Goal: Task Accomplishment & Management: Complete application form

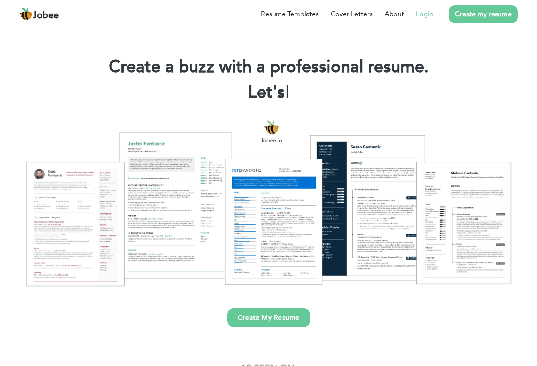
click at [426, 14] on link "Login" at bounding box center [424, 14] width 17 height 10
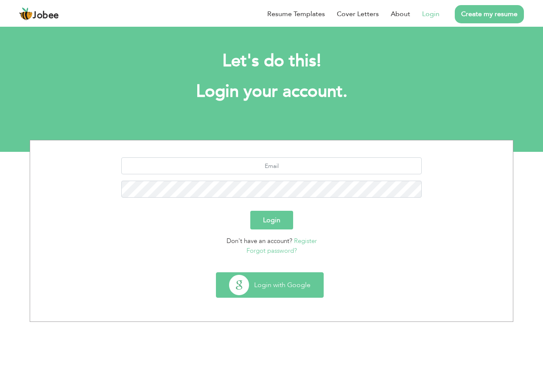
click at [260, 284] on button "Login with Google" at bounding box center [269, 285] width 107 height 25
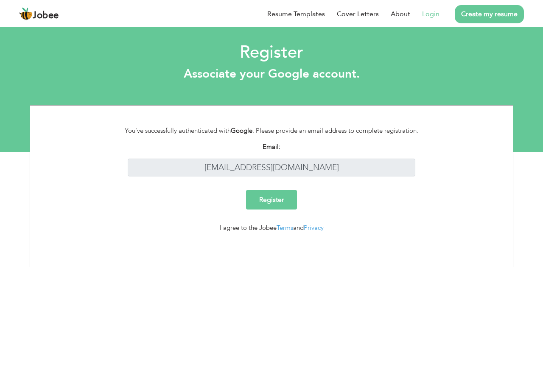
click at [269, 201] on input "Register" at bounding box center [271, 200] width 51 height 20
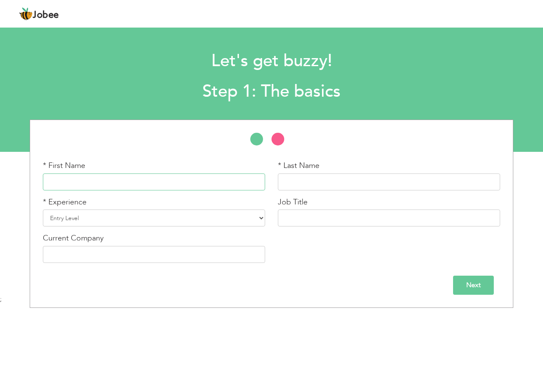
click at [193, 177] on input "text" at bounding box center [154, 182] width 222 height 17
type input "Muhammad Naveed"
click at [301, 182] on input "text" at bounding box center [389, 182] width 222 height 17
type input "Akram"
click at [235, 217] on select "Entry Level Less than 1 Year 1 Year 2 Years 3 Years 4 Years 5 Years 6 Years 7 Y…" at bounding box center [154, 218] width 222 height 17
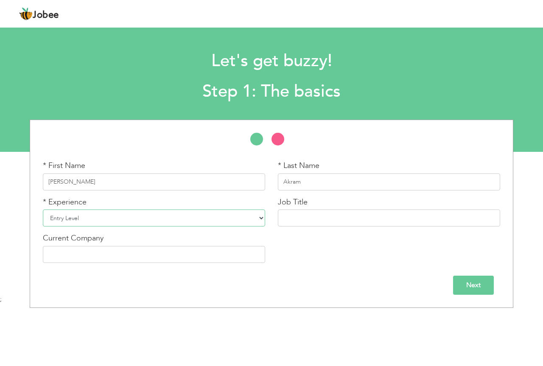
select select "7"
click at [43, 210] on select "Entry Level Less than 1 Year 1 Year 2 Years 3 Years 4 Years 5 Years 6 Years 7 Y…" at bounding box center [154, 218] width 222 height 17
click at [365, 220] on input "text" at bounding box center [389, 218] width 222 height 17
type input "Full Stack Software Engineer"
click at [197, 258] on input "text" at bounding box center [154, 254] width 222 height 17
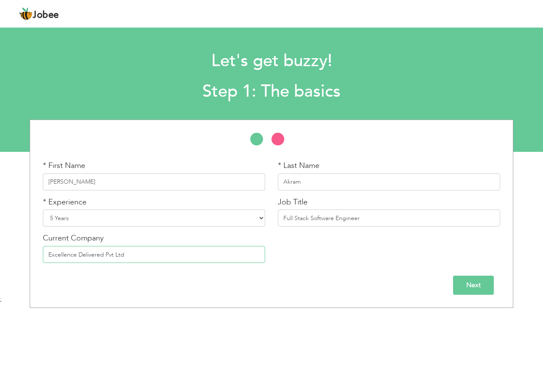
type input "Excellence Delivered Pvt Ltd"
click at [492, 283] on input "Next" at bounding box center [473, 285] width 41 height 19
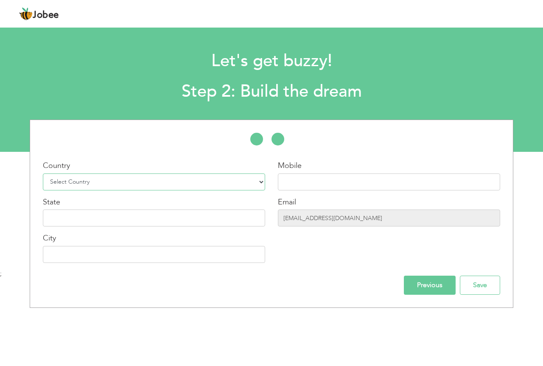
click at [216, 182] on select "Select Country Afghanistan Albania Algeria American Samoa Andorra Angola Anguil…" at bounding box center [154, 182] width 222 height 17
select select "166"
click at [43, 174] on select "Select Country Afghanistan Albania Algeria American Samoa Andorra Angola Anguil…" at bounding box center [154, 182] width 222 height 17
click at [305, 189] on input "text" at bounding box center [389, 182] width 222 height 17
type input "+92 305 7017943"
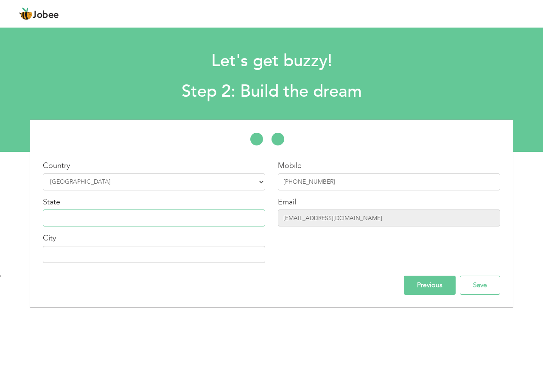
click at [253, 221] on input "text" at bounding box center [154, 218] width 222 height 17
type input "Punjab"
click at [235, 255] on input "text" at bounding box center [154, 254] width 222 height 17
type input "[GEOGRAPHIC_DATA]"
click at [488, 283] on input "Save" at bounding box center [480, 285] width 40 height 19
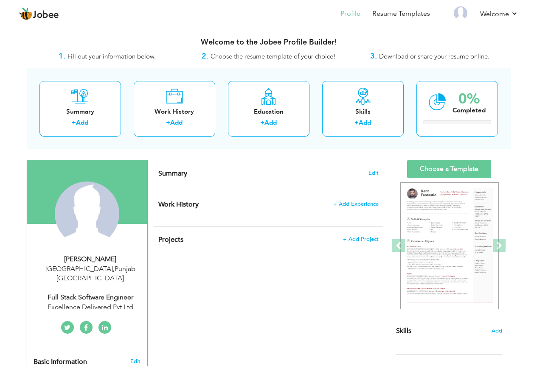
click at [141, 51] on div "1. Fill out your information below." at bounding box center [107, 56] width 161 height 11
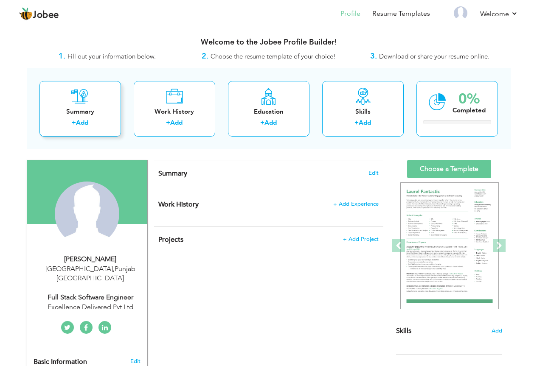
click at [100, 101] on div "Summary + Add" at bounding box center [79, 109] width 81 height 56
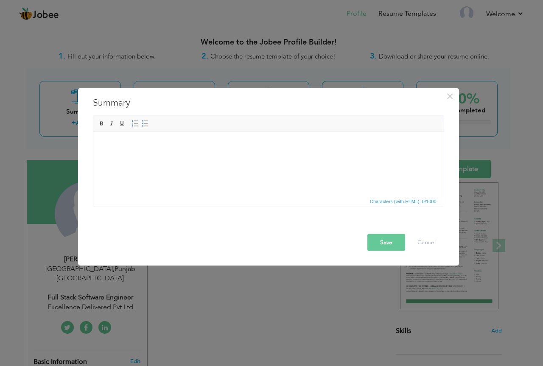
click at [190, 158] on html at bounding box center [268, 145] width 350 height 26
click at [266, 155] on html at bounding box center [268, 145] width 350 height 26
drag, startPoint x: 265, startPoint y: 158, endPoint x: 221, endPoint y: 184, distance: 50.6
click at [228, 158] on html at bounding box center [268, 145] width 350 height 26
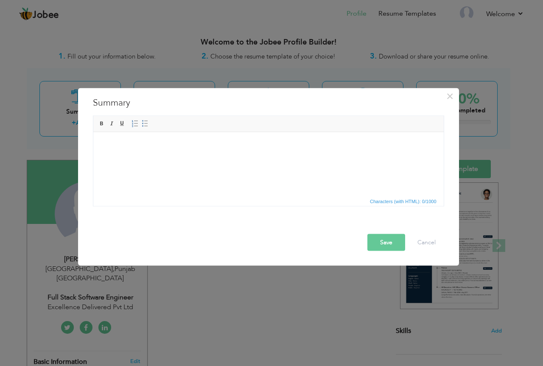
click at [193, 158] on html at bounding box center [268, 145] width 350 height 26
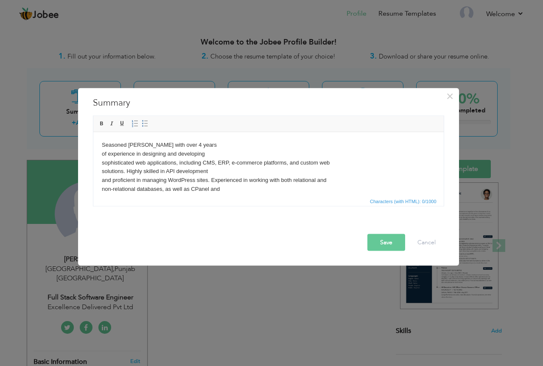
scroll to position [40, 0]
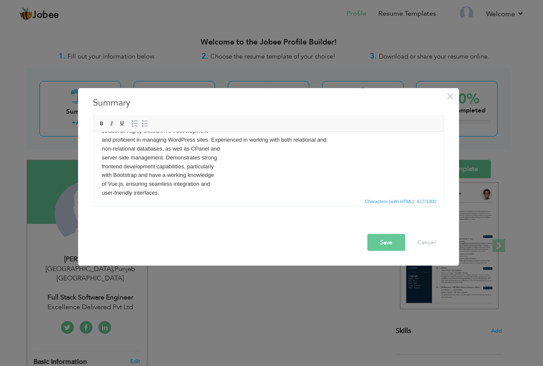
click at [228, 179] on body "Seasoned [PERSON_NAME] with over 4 years of experience in designing and develop…" at bounding box center [267, 148] width 333 height 97
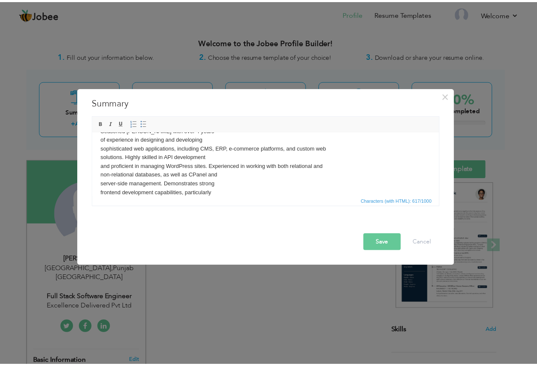
scroll to position [0, 0]
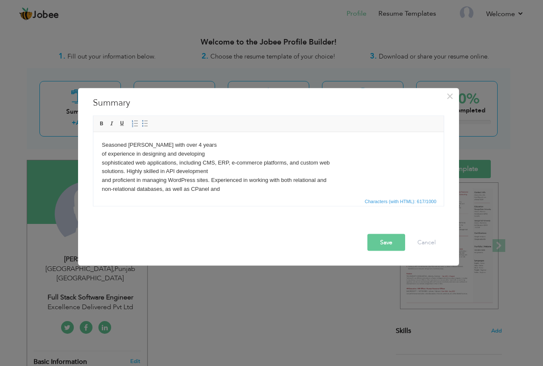
click at [101, 152] on html "Seasoned [PERSON_NAME] with over 4 years of experience in designing and develop…" at bounding box center [268, 189] width 350 height 114
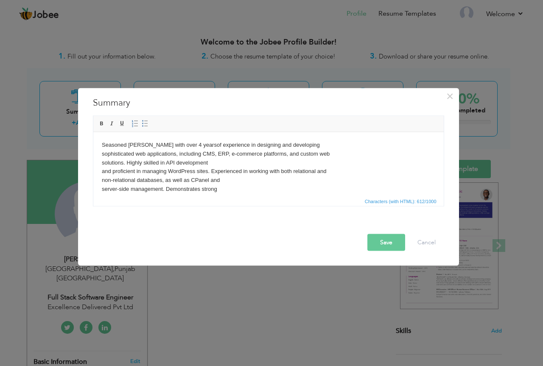
click at [101, 153] on html "Seasoned [PERSON_NAME] with over 4 years of experience in designing and develop…" at bounding box center [268, 184] width 350 height 105
click at [101, 164] on body "Seasoned [PERSON_NAME] with over 4 years of experience in designing and develop…" at bounding box center [267, 184] width 333 height 88
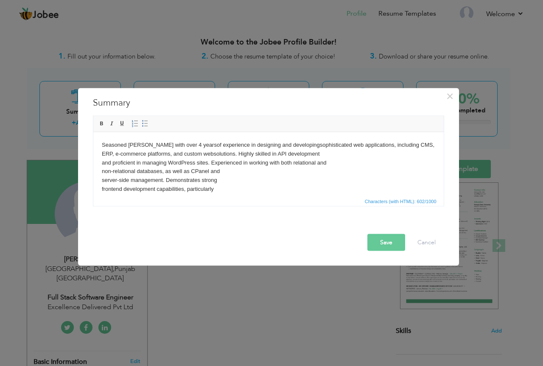
click at [102, 160] on body "Seasoned [PERSON_NAME] with over 4 years of experience in designing and develop…" at bounding box center [267, 179] width 333 height 79
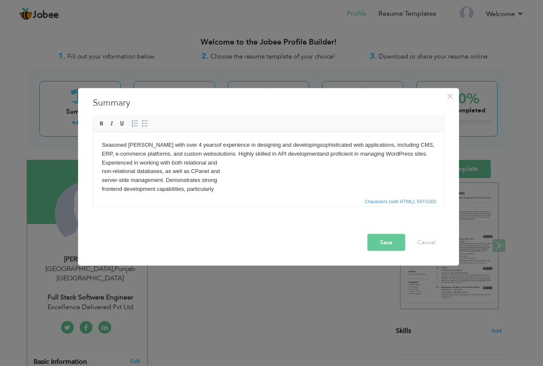
click at [101, 174] on body "Seasoned [PERSON_NAME] with over 4 years of experience in designing and develop…" at bounding box center [267, 179] width 333 height 79
click at [100, 170] on html "Seasoned [PERSON_NAME] with over 4 years of experience in designing and develop…" at bounding box center [268, 175] width 350 height 87
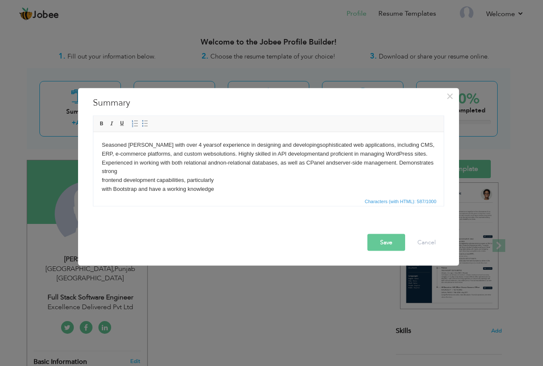
click at [103, 182] on body "Seasoned [PERSON_NAME] with over 4 years of experience in designing and develop…" at bounding box center [267, 175] width 333 height 70
click at [103, 180] on body "Seasoned [PERSON_NAME] with over 4 years of experience in designing and develop…" at bounding box center [267, 171] width 333 height 62
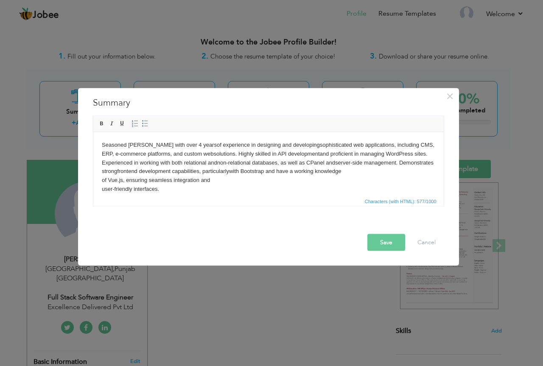
click at [102, 178] on body "Seasoned [PERSON_NAME] with over 4 years of experience in designing and develop…" at bounding box center [267, 166] width 333 height 53
click at [102, 191] on body "Seasoned [PERSON_NAME] with over 4 years of experience in designing and develop…" at bounding box center [267, 166] width 333 height 53
click at [231, 184] on body "Seasoned [PERSON_NAME] with over 4 years of experience in designing and develop…" at bounding box center [267, 162] width 333 height 44
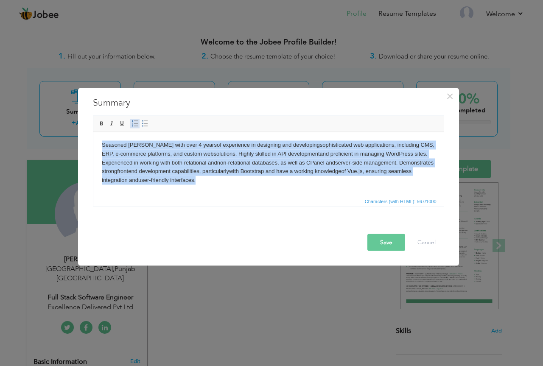
click at [135, 122] on span at bounding box center [135, 123] width 7 height 7
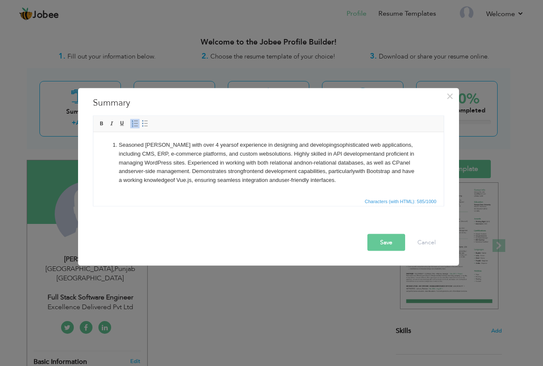
click at [135, 122] on span at bounding box center [135, 123] width 7 height 7
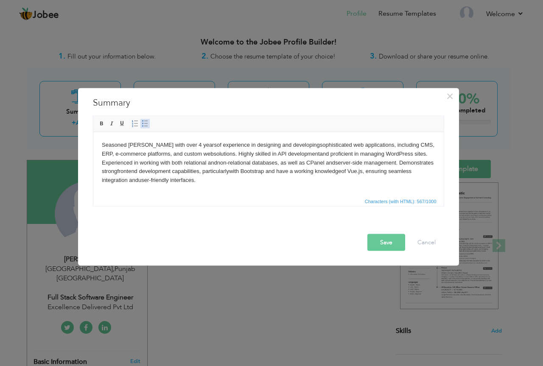
click at [143, 124] on span at bounding box center [145, 123] width 7 height 7
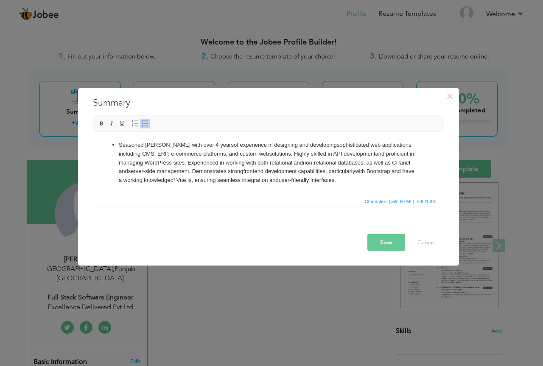
click at [143, 124] on span at bounding box center [145, 123] width 7 height 7
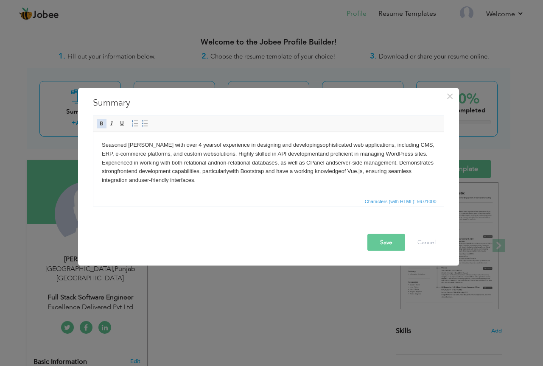
click at [103, 123] on span at bounding box center [101, 123] width 7 height 7
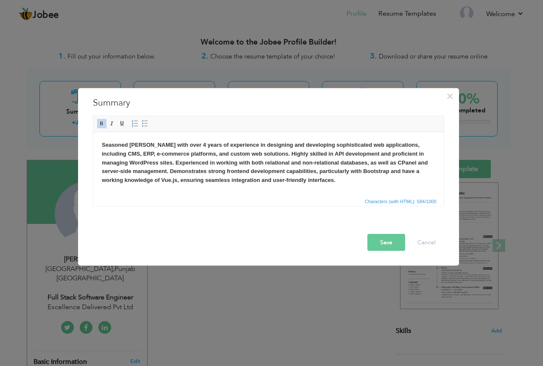
click at [103, 123] on span at bounding box center [101, 123] width 7 height 7
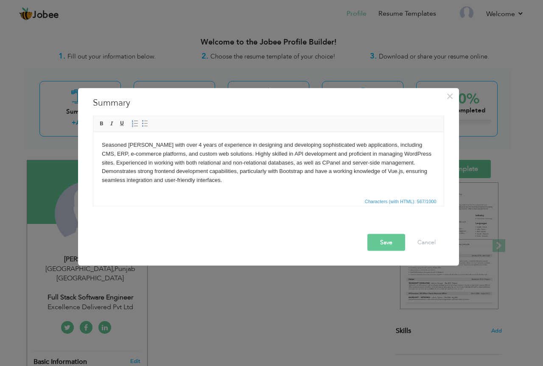
click at [235, 184] on body "Seasoned [PERSON_NAME] with over 4 years of experience in designing and develop…" at bounding box center [267, 162] width 333 height 44
click at [201, 143] on body "Seasoned [PERSON_NAME] with over 4 years of experience in designing and develop…" at bounding box center [267, 162] width 333 height 44
drag, startPoint x: 231, startPoint y: 181, endPoint x: 101, endPoint y: 143, distance: 135.8
click at [101, 143] on html "Seasoned [PERSON_NAME] with over 4 years of experience in designing and develop…" at bounding box center [268, 162] width 350 height 61
copy body "Seasoned [PERSON_NAME] with over 4 years of experience in designing and develop…"
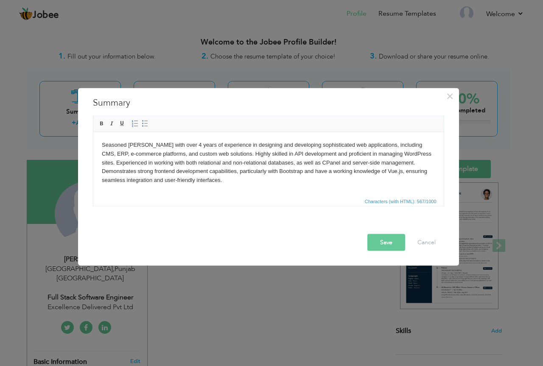
click at [236, 178] on body "Seasoned [PERSON_NAME] with over 4 years of experience in designing and develop…" at bounding box center [267, 162] width 333 height 44
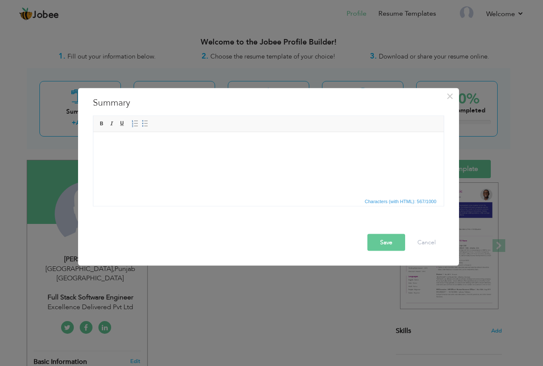
click at [188, 158] on html at bounding box center [268, 145] width 350 height 26
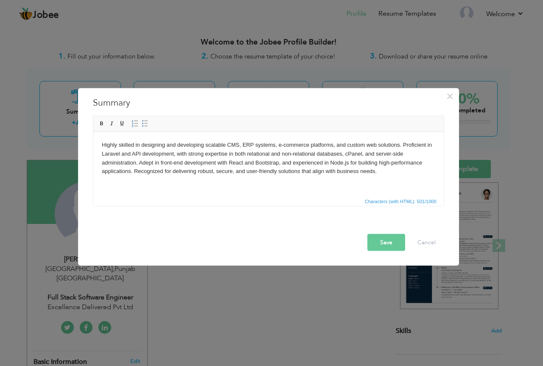
click at [389, 237] on button "Save" at bounding box center [386, 242] width 38 height 17
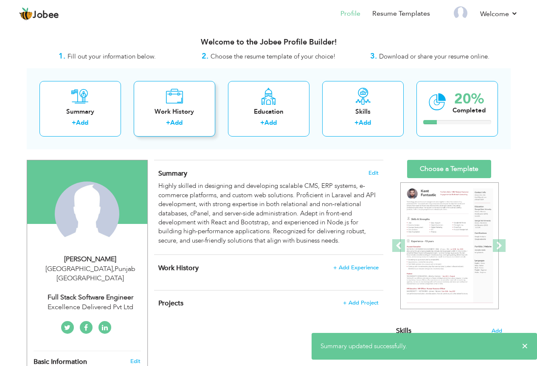
click at [194, 100] on div "Work History + Add" at bounding box center [174, 109] width 81 height 56
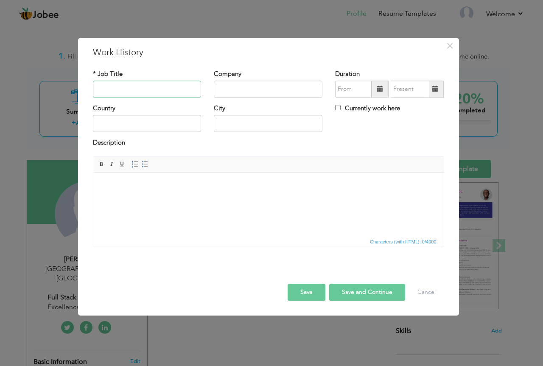
click at [165, 92] on input "text" at bounding box center [147, 89] width 109 height 17
type input "Senior Softwear Engineer"
click at [208, 93] on div "Company" at bounding box center [267, 87] width 121 height 34
click at [224, 90] on input "text" at bounding box center [268, 89] width 109 height 17
type input "Excellence Delivered Pvt Ltd"
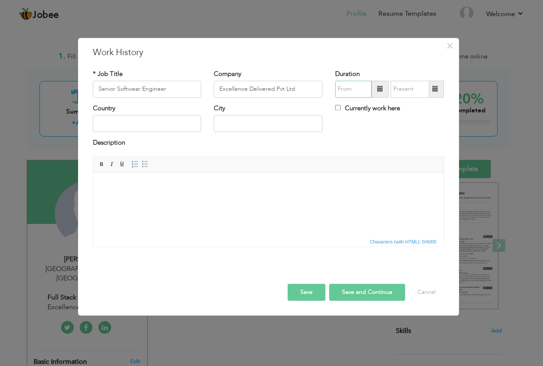
click at [361, 87] on input "text" at bounding box center [353, 89] width 36 height 17
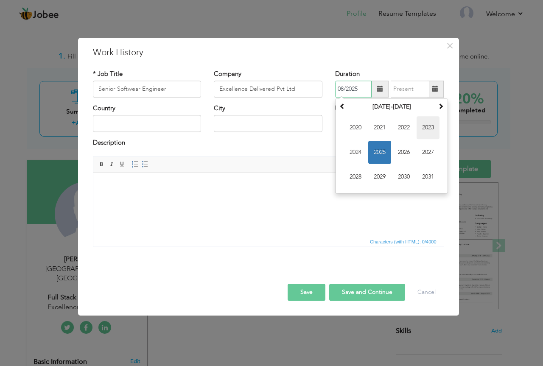
click at [418, 126] on span "2023" at bounding box center [428, 127] width 23 height 23
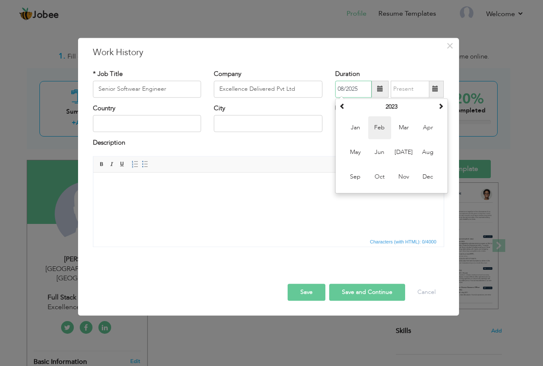
click at [382, 126] on span "Feb" at bounding box center [379, 127] width 23 height 23
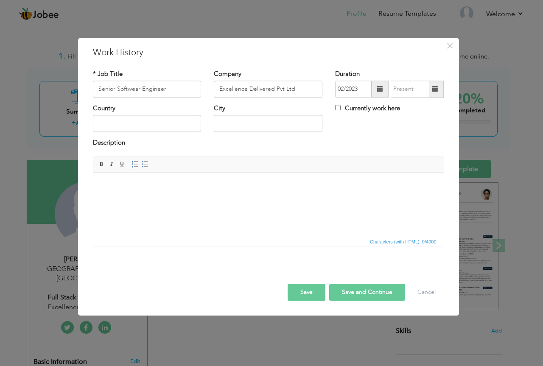
click at [382, 126] on div "Country City Currently work here" at bounding box center [269, 121] width 364 height 34
click at [376, 89] on span at bounding box center [380, 89] width 17 height 17
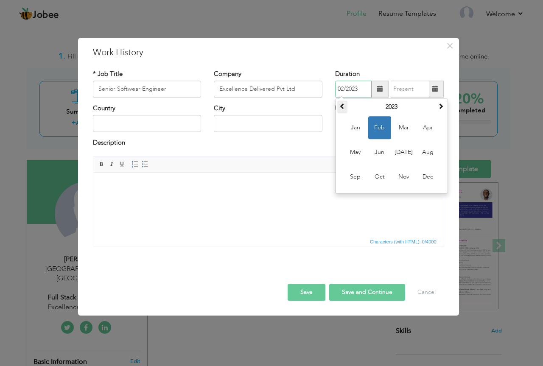
click at [344, 105] on span at bounding box center [342, 106] width 6 height 6
click at [375, 128] on span "Feb" at bounding box center [379, 127] width 23 height 23
type input "02/2022"
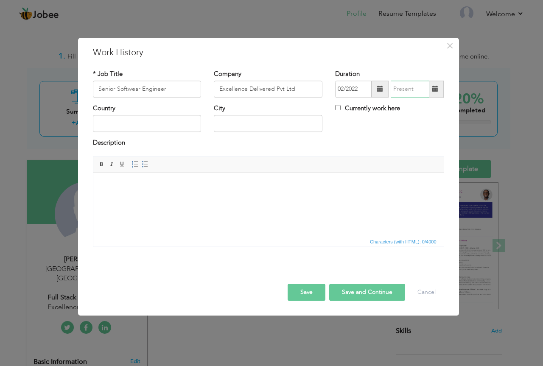
type input "08/2025"
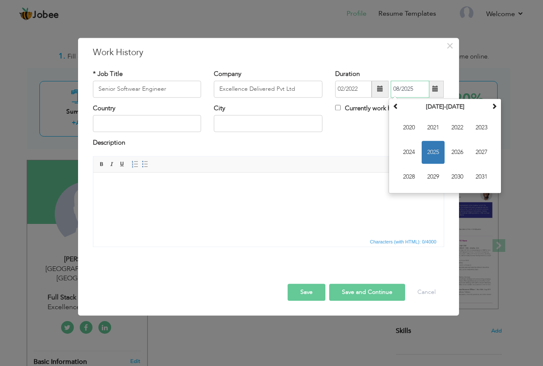
click at [406, 88] on input "08/2025" at bounding box center [410, 89] width 39 height 17
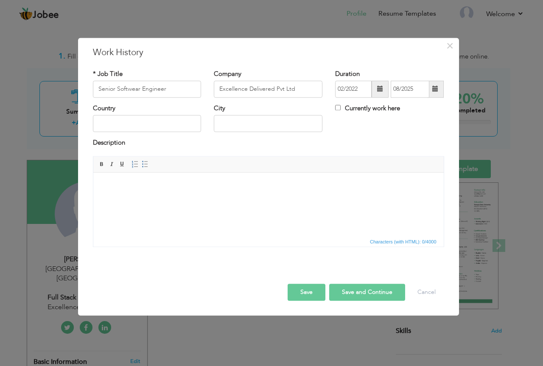
click at [362, 132] on div "Country City Currently work here" at bounding box center [269, 121] width 364 height 34
click at [434, 89] on span at bounding box center [435, 89] width 6 height 6
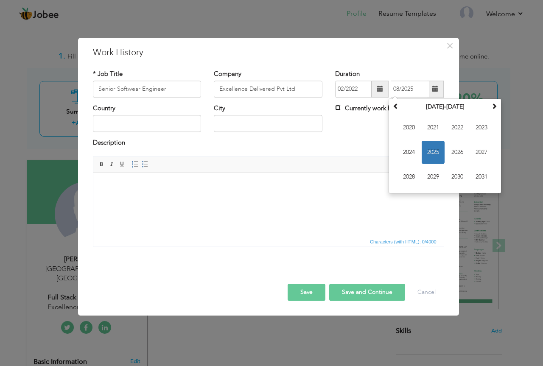
click at [338, 107] on input "Currently work here" at bounding box center [338, 108] width 6 height 6
checkbox input "true"
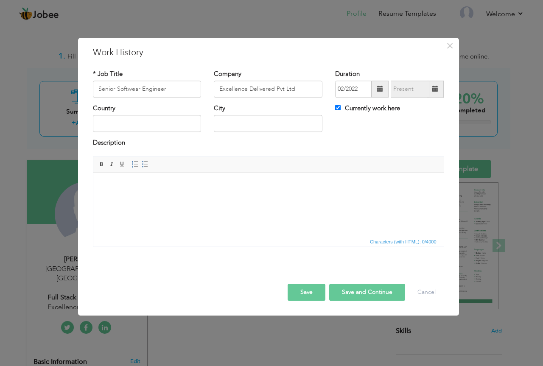
click at [356, 125] on div "Country City Currently work here" at bounding box center [269, 121] width 364 height 34
click at [166, 121] on input "text" at bounding box center [147, 123] width 109 height 17
type input "[GEOGRAPHIC_DATA]"
click at [235, 121] on input "text" at bounding box center [268, 123] width 109 height 17
type input "[GEOGRAPHIC_DATA]"
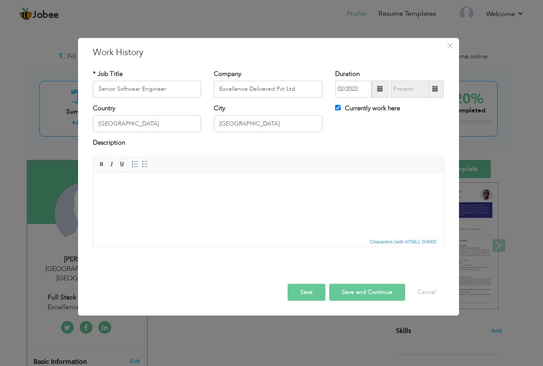
click at [171, 182] on body at bounding box center [267, 185] width 333 height 9
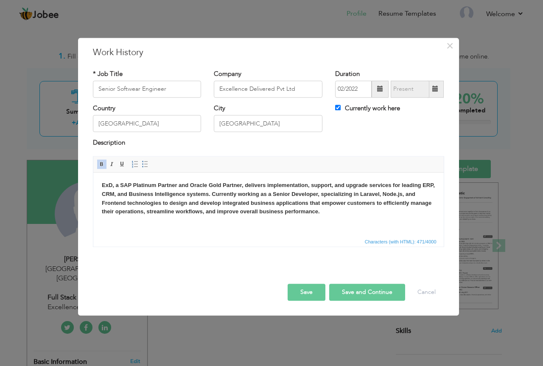
click at [104, 164] on span at bounding box center [101, 164] width 7 height 7
click at [151, 218] on html "ExD, a SAP Platinum Partner and Oracle Gold Partner, delivers implementation, s…" at bounding box center [268, 199] width 350 height 52
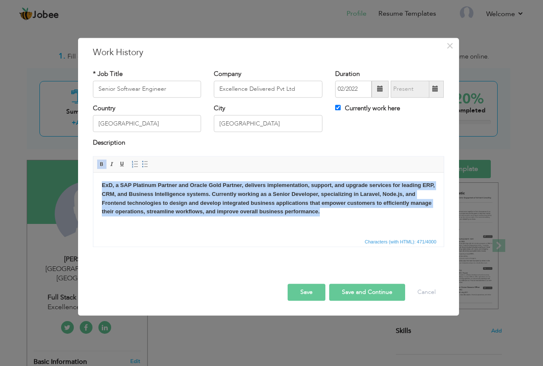
click at [99, 163] on span at bounding box center [101, 164] width 7 height 7
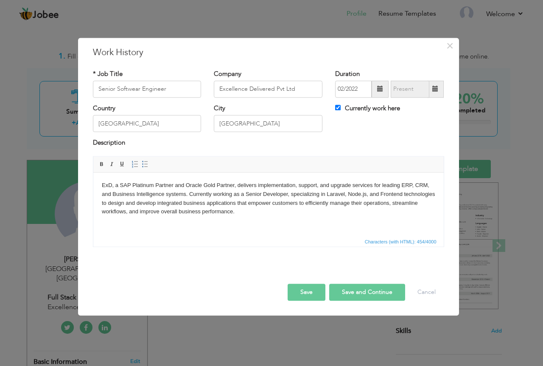
click at [269, 219] on html "ExD, a SAP Platinum Partner and Oracle Gold Partner, delivers implementation, s…" at bounding box center [268, 199] width 350 height 52
click at [189, 193] on p "ExD, a SAP Platinum Partner and Oracle Gold Partner, delivers implementation, s…" at bounding box center [267, 198] width 333 height 35
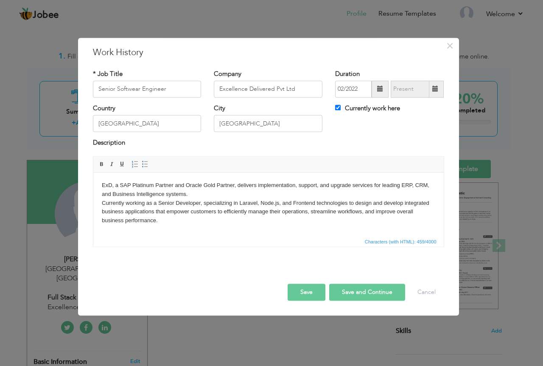
click at [173, 203] on p "ExD, a SAP Platinum Partner and Oracle Gold Partner, delivers implementation, s…" at bounding box center [267, 203] width 333 height 44
click at [308, 293] on button "Save" at bounding box center [307, 292] width 38 height 17
click at [360, 291] on button "Save and Continue" at bounding box center [367, 292] width 76 height 17
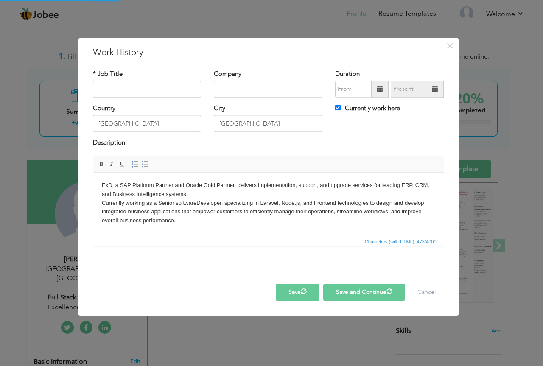
checkbox input "false"
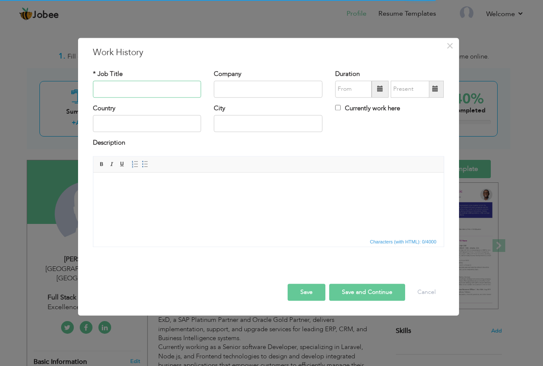
click at [149, 84] on input "text" at bounding box center [147, 89] width 109 height 17
type input "Full Stack Laravel Developer"
click at [246, 89] on input "text" at bounding box center [268, 89] width 109 height 17
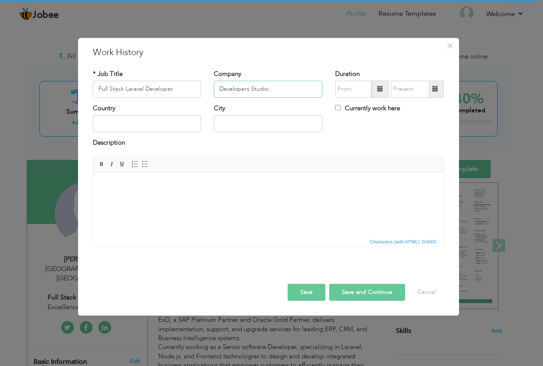
type input "Developers Studio"
click at [125, 127] on input "text" at bounding box center [147, 123] width 109 height 17
type input "[GEOGRAPHIC_DATA]"
click at [247, 124] on input "text" at bounding box center [268, 123] width 109 height 17
type input "[GEOGRAPHIC_DATA]"
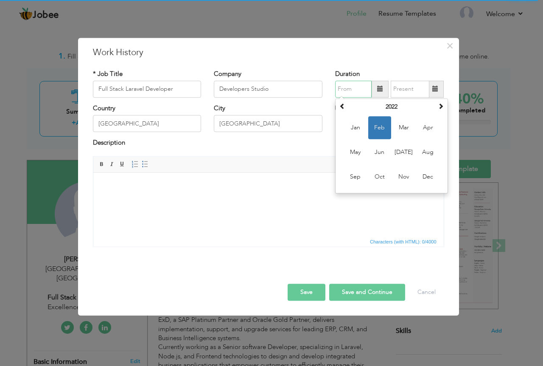
click at [365, 87] on input "text" at bounding box center [353, 89] width 36 height 17
click at [343, 103] on span at bounding box center [342, 106] width 6 height 6
click at [354, 128] on span "Jan" at bounding box center [355, 127] width 23 height 23
type input "01/2021"
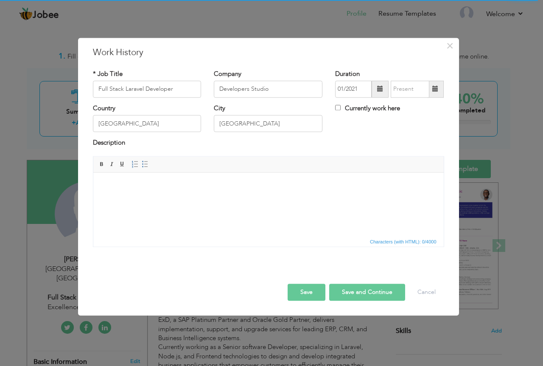
click at [437, 88] on span at bounding box center [435, 89] width 6 height 6
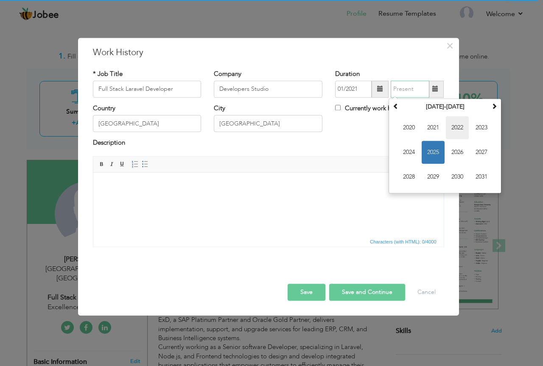
click at [452, 126] on span "2022" at bounding box center [457, 127] width 23 height 23
click at [407, 132] on span "Jan" at bounding box center [409, 127] width 23 height 23
type input "01/2022"
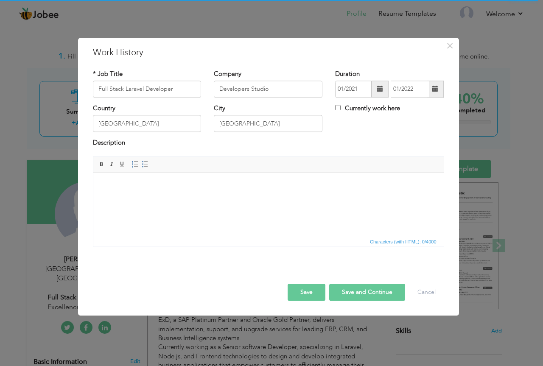
click at [146, 198] on html at bounding box center [268, 186] width 350 height 26
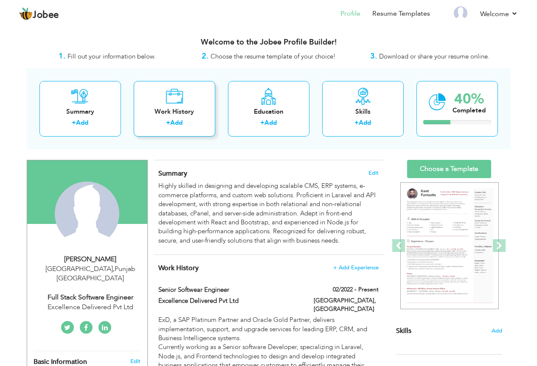
click at [176, 105] on div "Work History + Add" at bounding box center [174, 109] width 81 height 56
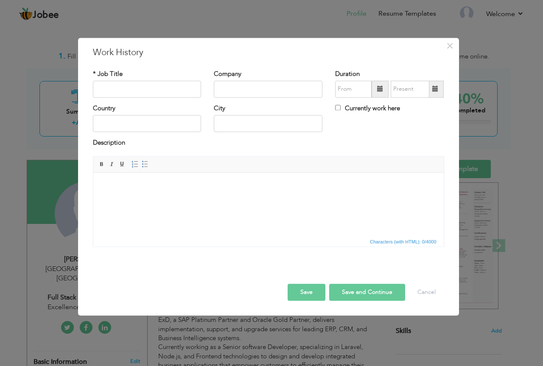
click at [168, 188] on body at bounding box center [267, 185] width 333 height 9
click at [146, 87] on input "text" at bounding box center [147, 89] width 109 height 17
type input "Full Stack Laravel Developer"
click at [233, 92] on input "text" at bounding box center [268, 89] width 109 height 17
type input "Developers Studio"
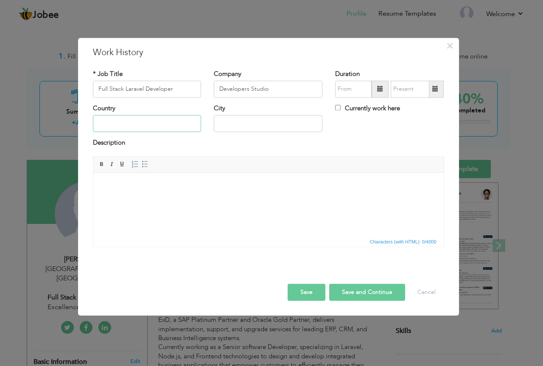
click at [169, 124] on input "text" at bounding box center [147, 123] width 109 height 17
type input "[GEOGRAPHIC_DATA]"
type input "[PERSON_NAME]"
click at [262, 121] on input "[PERSON_NAME]" at bounding box center [268, 123] width 109 height 17
type input "[GEOGRAPHIC_DATA]"
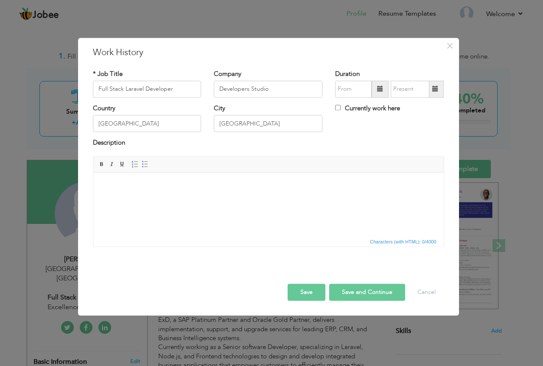
click at [229, 199] on html at bounding box center [268, 186] width 350 height 26
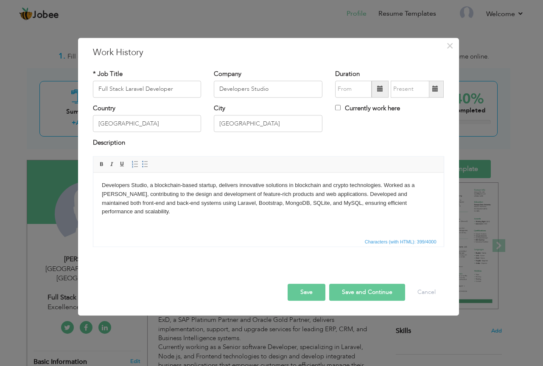
click at [383, 187] on body "Developers Studio, a blockchain-based startup, delivers innovative solutions in…" at bounding box center [267, 198] width 333 height 35
click at [379, 88] on span at bounding box center [380, 89] width 6 height 6
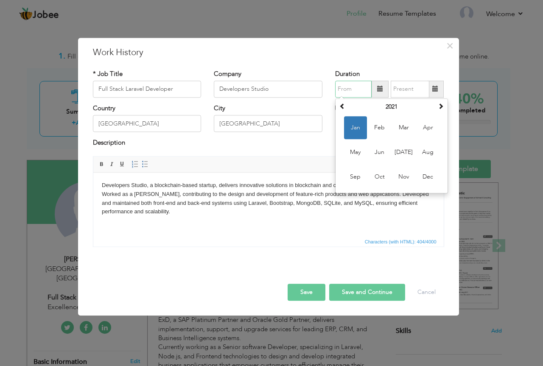
click at [356, 129] on span "Jan" at bounding box center [355, 127] width 23 height 23
type input "01/2021"
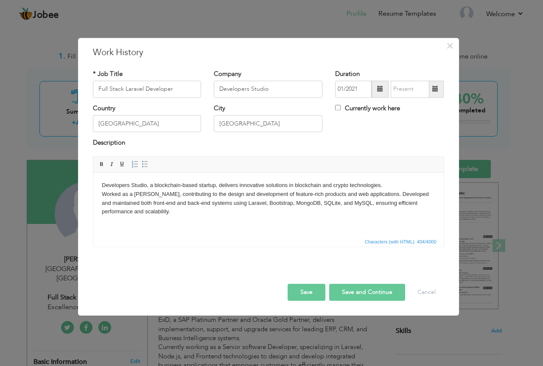
click at [436, 89] on span at bounding box center [435, 89] width 6 height 6
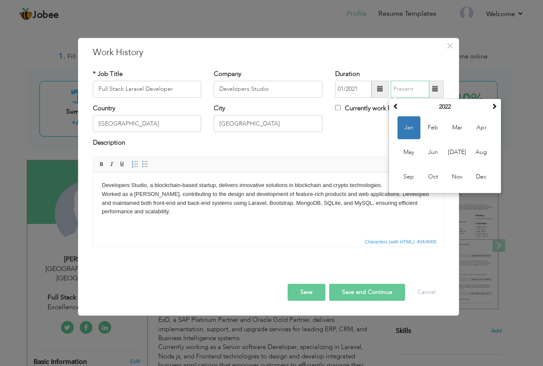
click at [409, 126] on span "Jan" at bounding box center [409, 127] width 23 height 23
type input "01/2022"
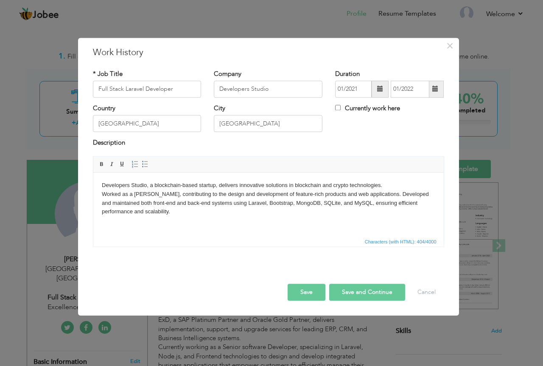
click at [409, 126] on div "Country [GEOGRAPHIC_DATA] City [GEOGRAPHIC_DATA] Currently work here" at bounding box center [269, 121] width 364 height 34
click at [360, 203] on body "Developers Studio, a blockchain-based startup, delivers innovative solutions in…" at bounding box center [267, 198] width 333 height 35
click at [375, 290] on button "Save and Continue" at bounding box center [367, 292] width 76 height 17
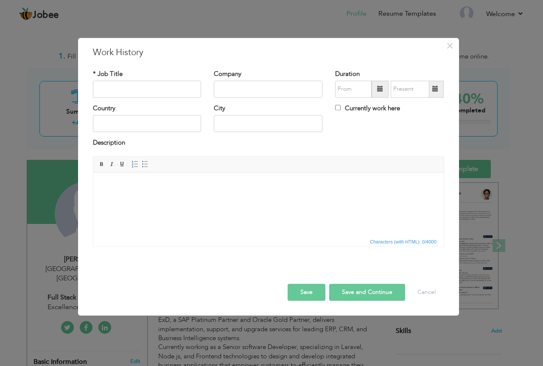
click at [142, 76] on div "* Job Title" at bounding box center [147, 84] width 109 height 28
click at [143, 84] on input "text" at bounding box center [147, 89] width 109 height 17
paste input "Web Developer,"
type input "Web Developer"
click at [236, 84] on input "text" at bounding box center [268, 89] width 109 height 17
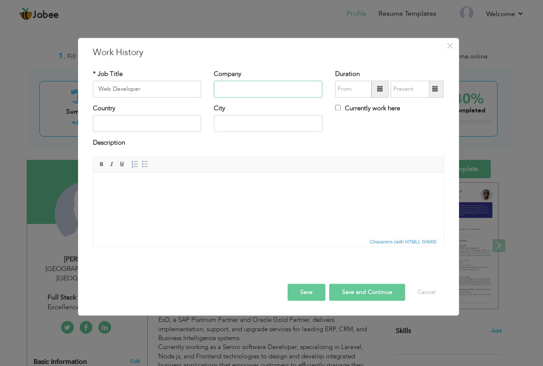
paste input "LeadConcept Software Solutions"
type input "LeadConcept Software Solutions"
click at [153, 129] on input "text" at bounding box center [147, 123] width 109 height 17
type input "[GEOGRAPHIC_DATA]"
type input "[PERSON_NAME]"
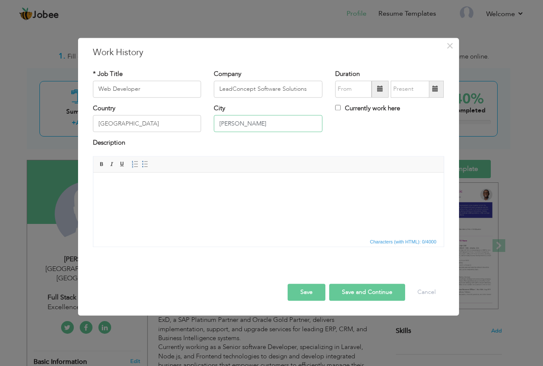
click at [280, 120] on input "[PERSON_NAME]" at bounding box center [268, 123] width 109 height 17
type input "[GEOGRAPHIC_DATA]"
click at [379, 89] on span at bounding box center [380, 89] width 6 height 6
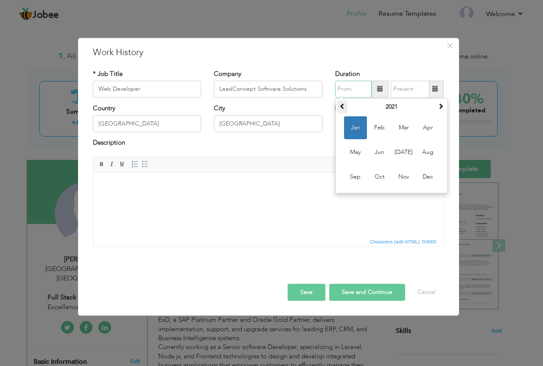
click at [340, 109] on span at bounding box center [342, 106] width 6 height 6
click at [357, 130] on span "Jan" at bounding box center [355, 127] width 23 height 23
type input "01/2020"
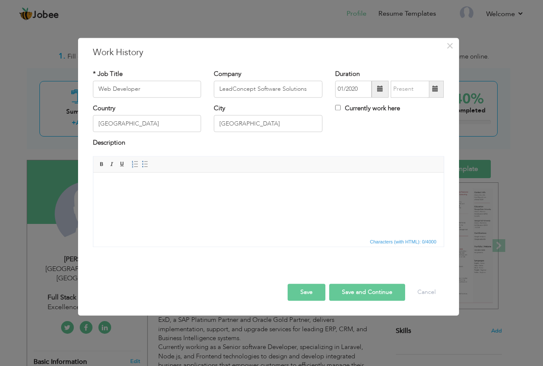
click at [434, 89] on span at bounding box center [435, 89] width 6 height 6
click at [437, 86] on span at bounding box center [435, 89] width 6 height 6
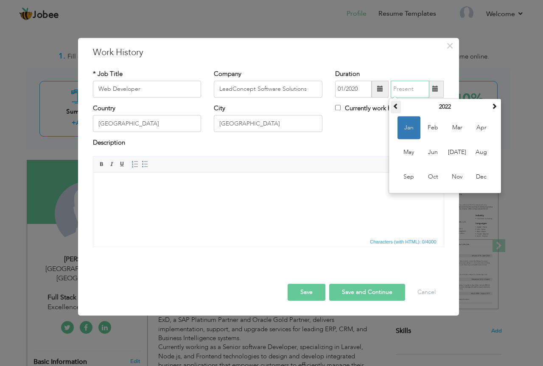
click at [397, 106] on span at bounding box center [396, 106] width 6 height 6
click at [408, 130] on span "Jan" at bounding box center [409, 127] width 23 height 23
type input "01/2021"
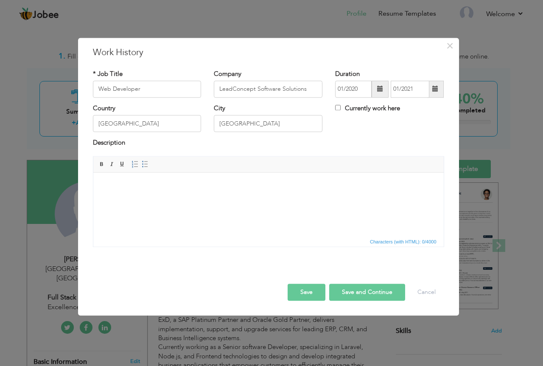
click at [378, 87] on span at bounding box center [380, 89] width 6 height 6
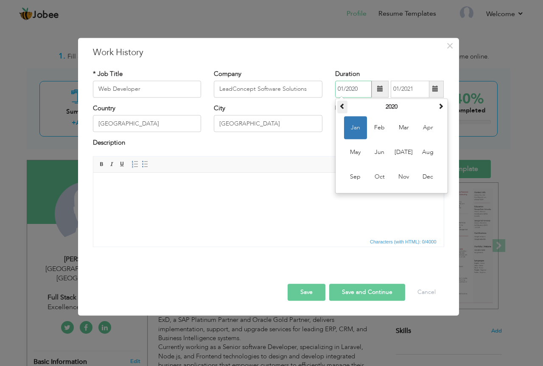
click at [342, 106] on span at bounding box center [342, 106] width 6 height 6
click at [409, 177] on span "Nov" at bounding box center [403, 176] width 23 height 23
type input "11/2019"
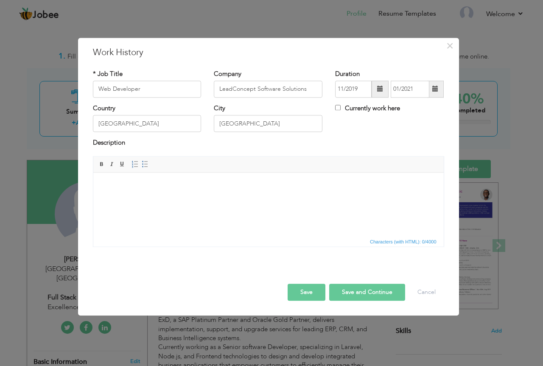
click at [355, 139] on div "Description" at bounding box center [268, 144] width 351 height 11
click at [166, 198] on html at bounding box center [268, 186] width 350 height 26
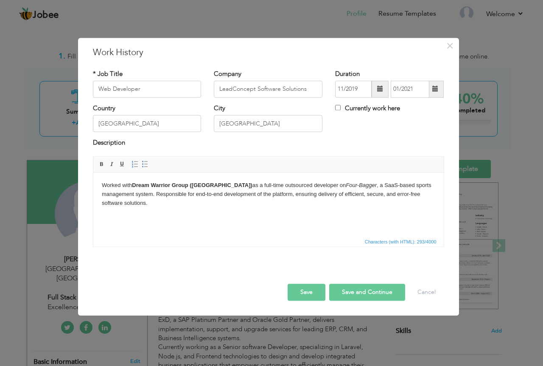
click at [310, 294] on button "Save" at bounding box center [307, 292] width 38 height 17
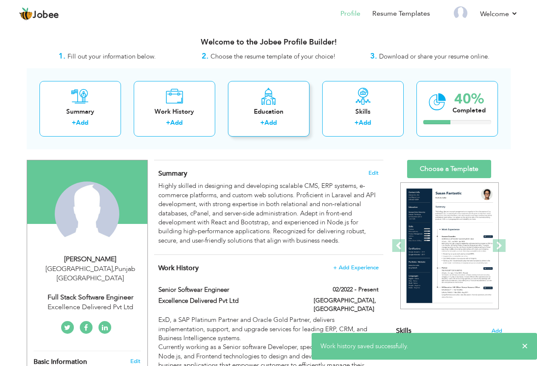
click at [269, 109] on div "Education" at bounding box center [269, 111] width 68 height 9
radio input "true"
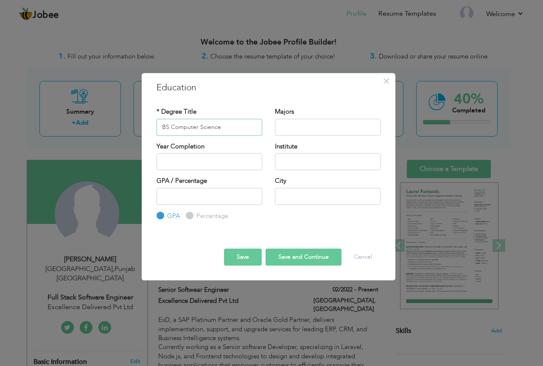
type input "BS Computer Science"
click at [289, 125] on input "text" at bounding box center [328, 127] width 106 height 17
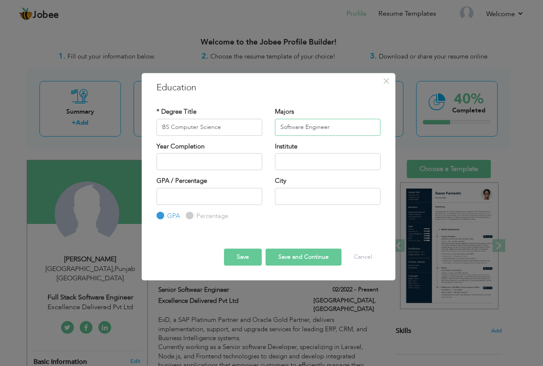
type input "Software Engineer"
click at [202, 161] on input "2025" at bounding box center [210, 161] width 106 height 17
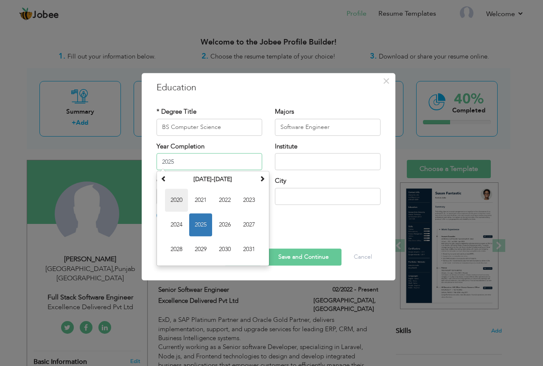
click at [178, 199] on span "2020" at bounding box center [176, 200] width 23 height 23
type input "2020"
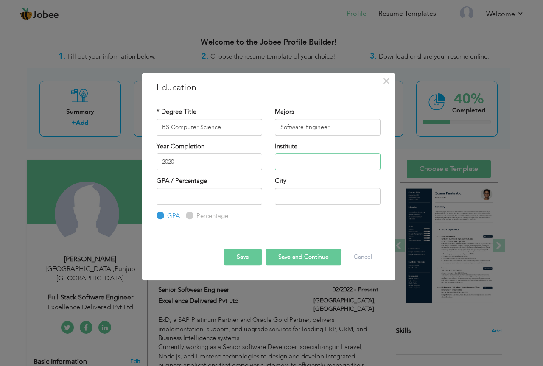
click at [298, 157] on input "text" at bounding box center [328, 161] width 106 height 17
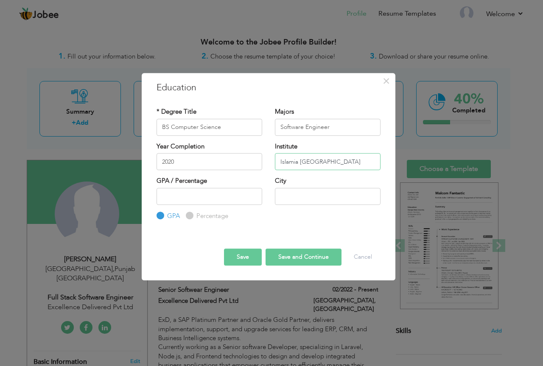
type input "Islamia [GEOGRAPHIC_DATA]"
click at [211, 199] on input "number" at bounding box center [210, 196] width 106 height 17
type input "3.1"
click at [287, 196] on input "text" at bounding box center [328, 196] width 106 height 17
type input "[PERSON_NAME]"
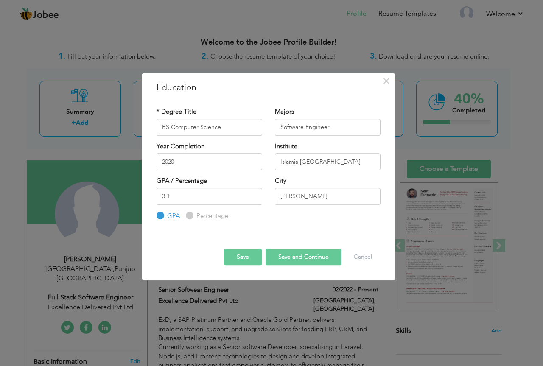
click at [264, 229] on div "Save Save and Continue Delete Cancel" at bounding box center [268, 249] width 237 height 45
click at [245, 257] on button "Save" at bounding box center [243, 257] width 38 height 17
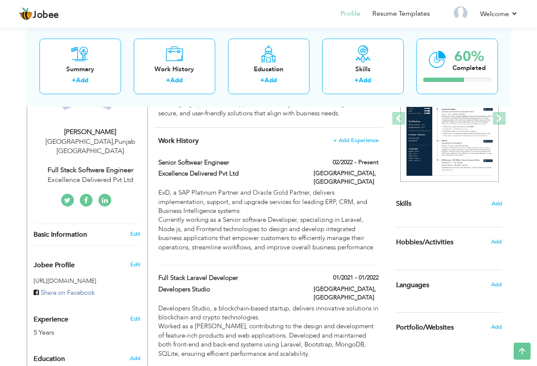
scroll to position [263, 0]
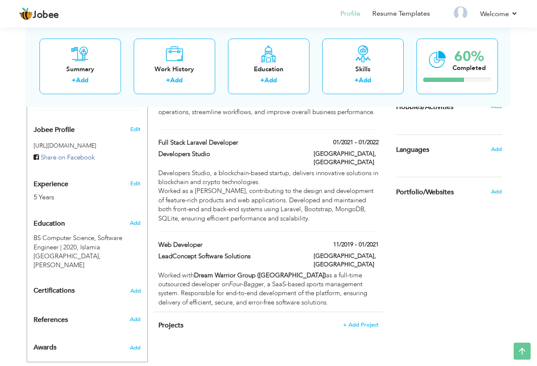
click at [473, 232] on div "Choose a Template ‹" at bounding box center [449, 119] width 121 height 445
